Goal: Task Accomplishment & Management: Use online tool/utility

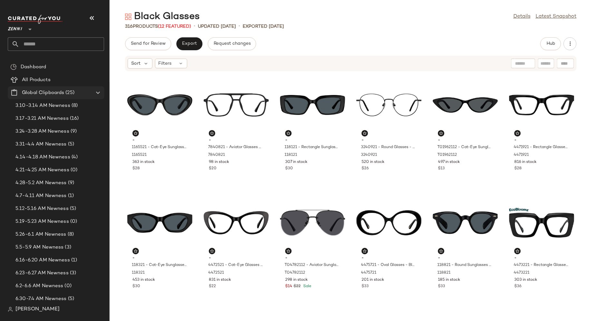
click at [97, 92] on icon at bounding box center [98, 93] width 8 height 8
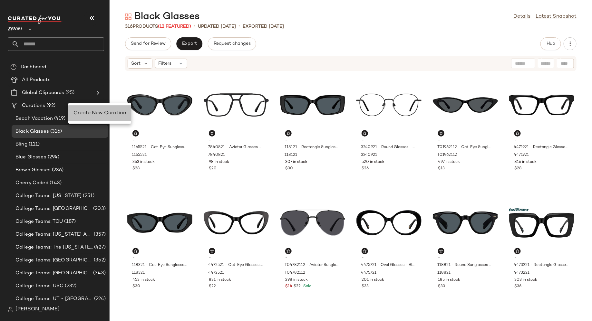
click at [82, 110] on span "Create New Curation" at bounding box center [99, 112] width 52 height 5
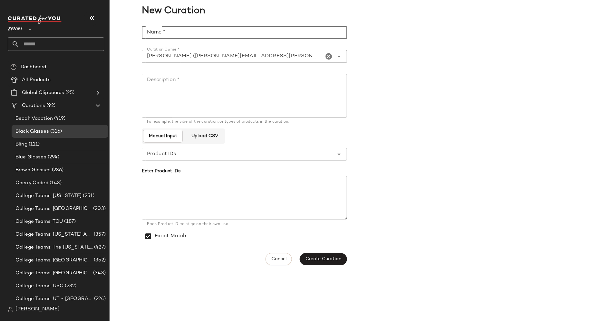
click at [197, 31] on input "Name *" at bounding box center [244, 32] width 205 height 13
type input "**********"
click at [213, 84] on textarea "Description *" at bounding box center [244, 96] width 205 height 44
click at [200, 197] on textarea at bounding box center [244, 198] width 205 height 44
click at [321, 256] on button "Create Curation" at bounding box center [322, 259] width 47 height 12
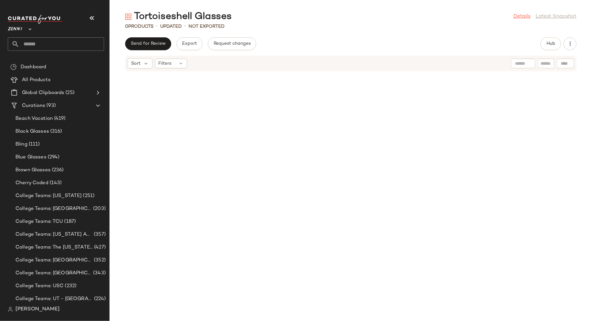
click at [524, 14] on link "Details" at bounding box center [521, 17] width 17 height 8
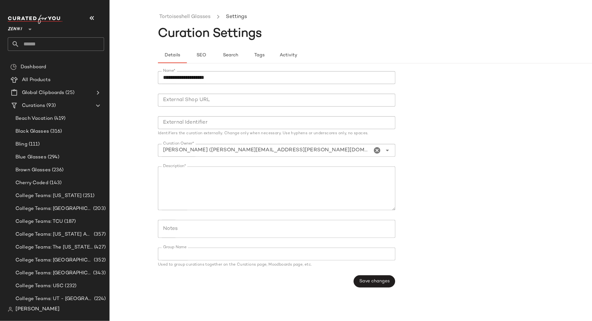
click at [210, 231] on input "Notes" at bounding box center [276, 229] width 226 height 8
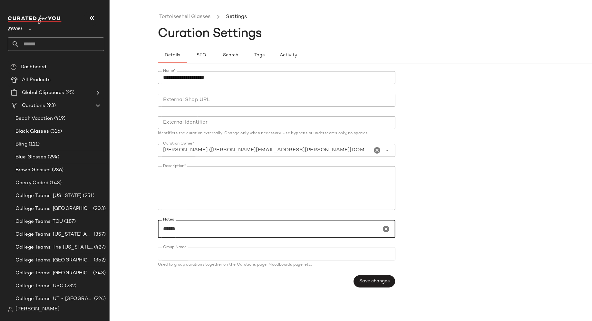
type input "******"
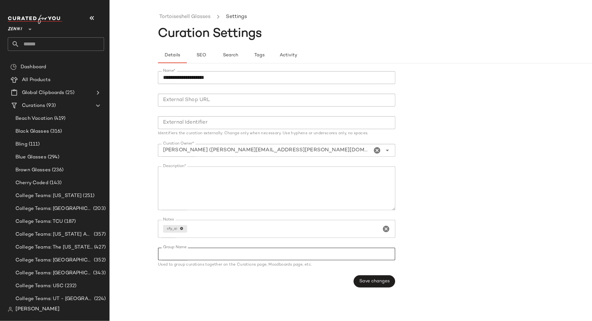
click at [228, 166] on div "**********" at bounding box center [276, 169] width 237 height 196
click at [221, 181] on textarea "Description*" at bounding box center [276, 188] width 237 height 44
click at [366, 288] on div "**********" at bounding box center [278, 179] width 241 height 224
click at [366, 281] on span "Save changes" at bounding box center [374, 281] width 31 height 5
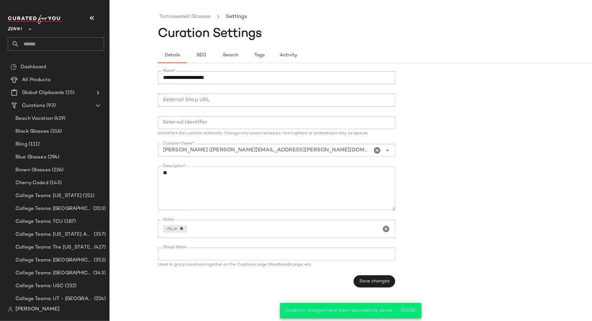
click at [208, 22] on ul "Tortoiseshell Glasses Settings" at bounding box center [399, 17] width 482 height 15
click at [203, 18] on link "Tortoiseshell Glasses" at bounding box center [184, 17] width 51 height 8
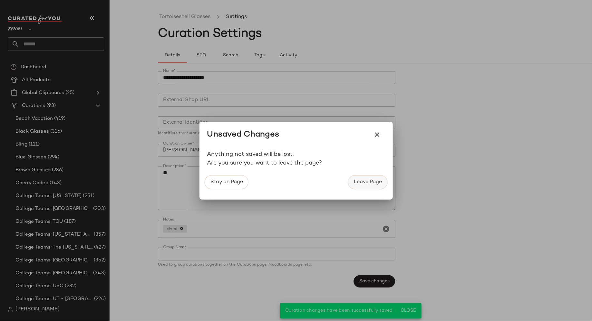
click at [370, 182] on span "Leave Page" at bounding box center [367, 182] width 28 height 6
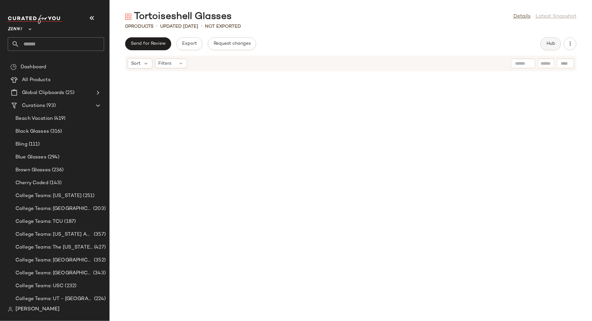
click at [555, 45] on span "Hub" at bounding box center [550, 43] width 9 height 5
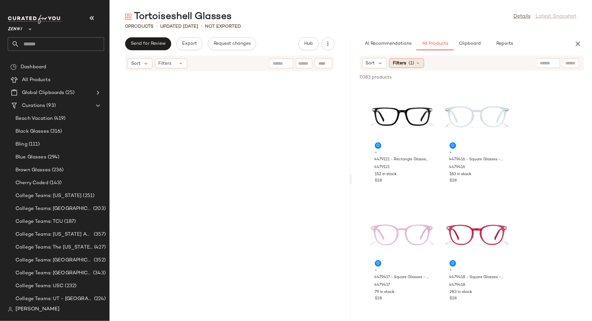
click at [416, 60] on div "Filters (1)" at bounding box center [406, 63] width 35 height 10
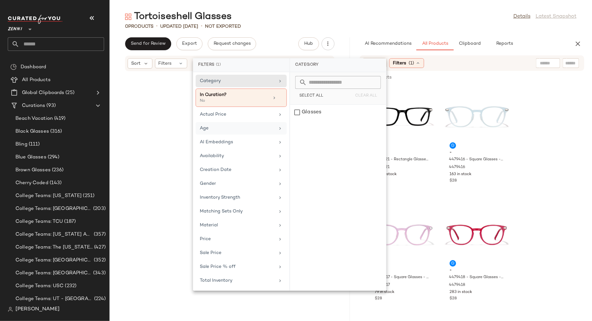
click at [257, 129] on div "Age" at bounding box center [237, 128] width 75 height 7
click at [299, 120] on div "adult" at bounding box center [338, 127] width 96 height 15
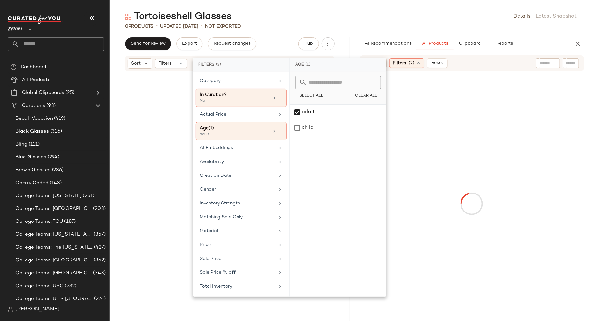
click at [154, 165] on div at bounding box center [229, 192] width 240 height 242
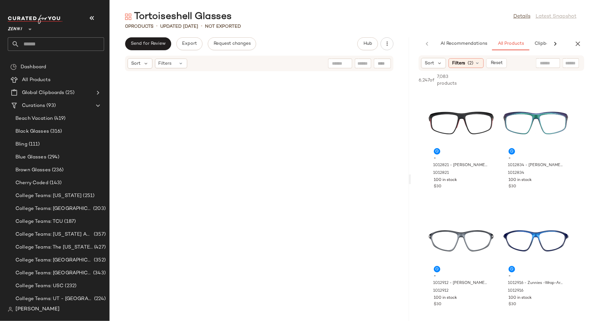
drag, startPoint x: 350, startPoint y: 179, endPoint x: 410, endPoint y: 179, distance: 59.6
click at [410, 179] on div "Tortoiseshell Glasses Details Latest Snapshot 0 Products • updated [DATE] • Not…" at bounding box center [350, 165] width 482 height 311
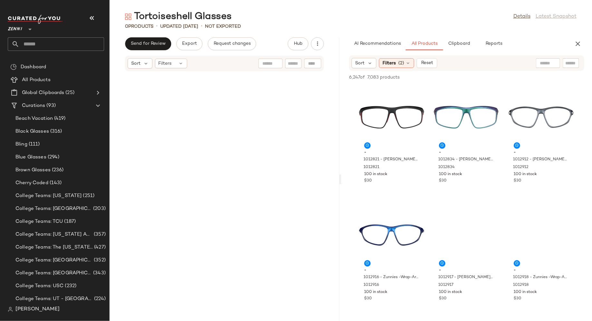
drag, startPoint x: 409, startPoint y: 178, endPoint x: 341, endPoint y: 176, distance: 67.7
click at [341, 176] on div "Tortoiseshell Glasses Details Latest Snapshot 0 Products • updated [DATE] • Not…" at bounding box center [350, 165] width 482 height 311
click at [407, 61] on icon at bounding box center [407, 63] width 5 height 5
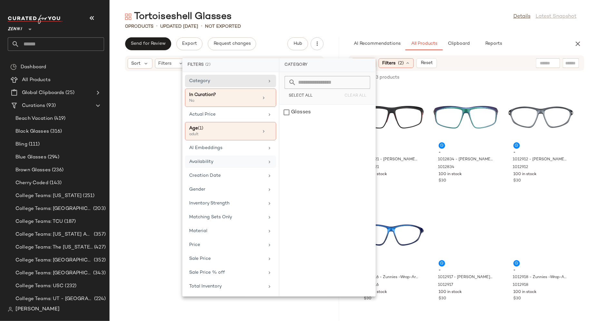
click at [236, 161] on div "Availability" at bounding box center [226, 161] width 75 height 7
click at [285, 120] on div "in_stock" at bounding box center [327, 127] width 96 height 15
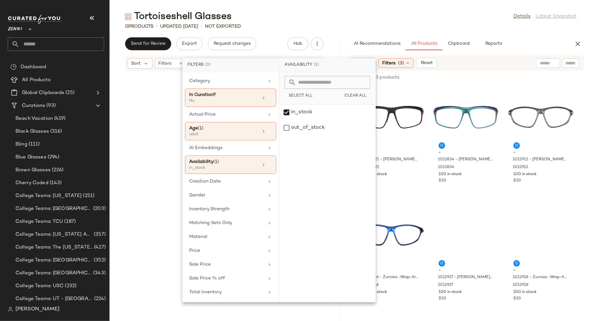
click at [570, 66] on input "text" at bounding box center [570, 63] width 11 height 7
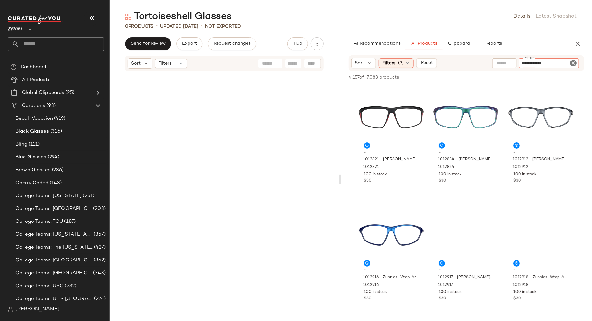
type input "**********"
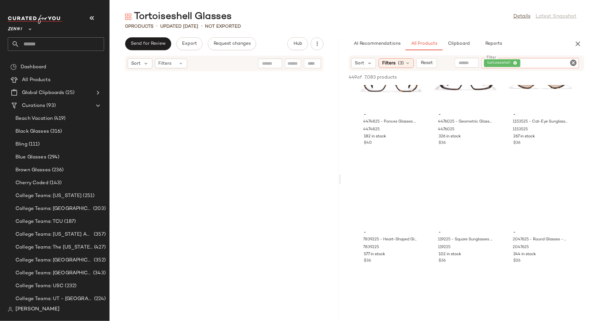
scroll to position [392, 0]
click at [574, 62] on icon "Clear Filter" at bounding box center [573, 63] width 8 height 8
click at [577, 46] on icon "button" at bounding box center [578, 44] width 8 height 8
